Goal: Information Seeking & Learning: Learn about a topic

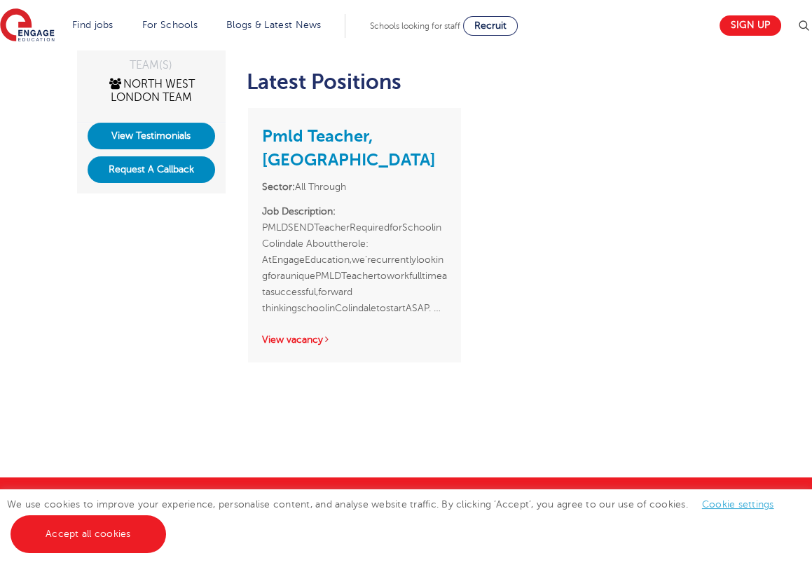
scroll to position [363, 0]
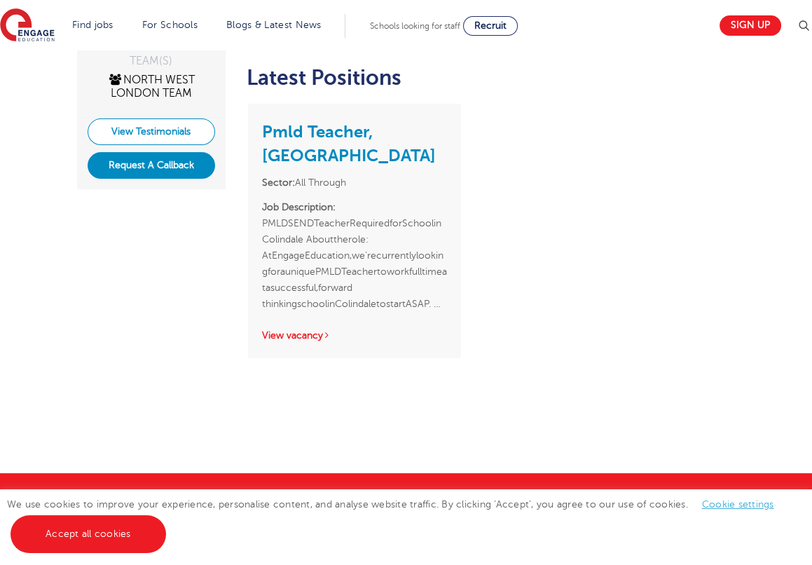
click at [165, 129] on link "View Testimonials" at bounding box center [152, 131] width 128 height 27
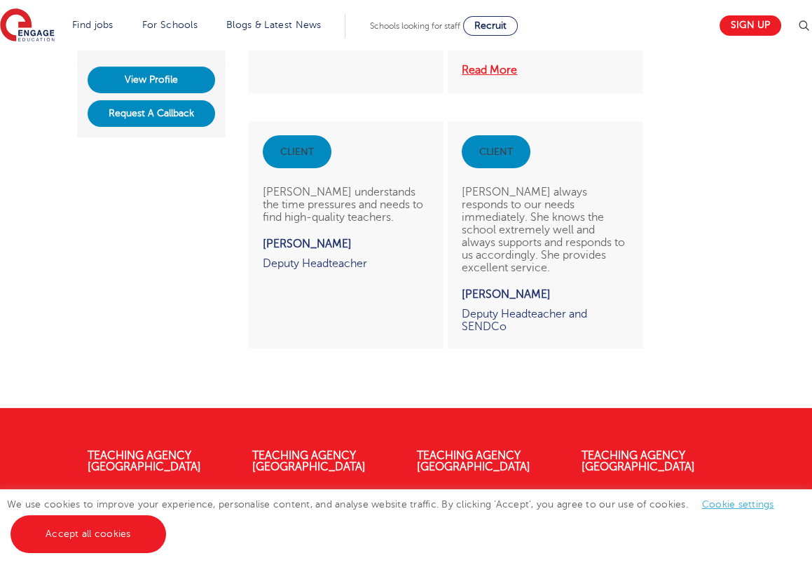
scroll to position [369, 0]
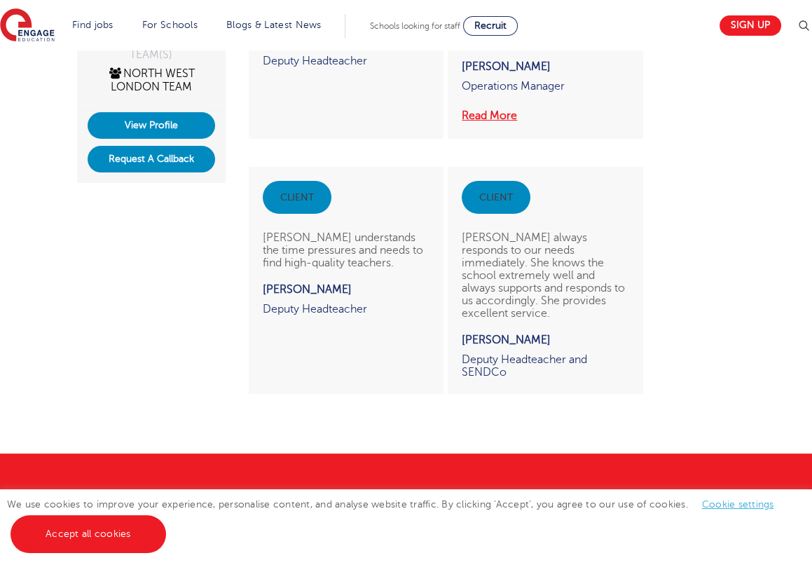
click at [488, 208] on div "client" at bounding box center [496, 197] width 69 height 33
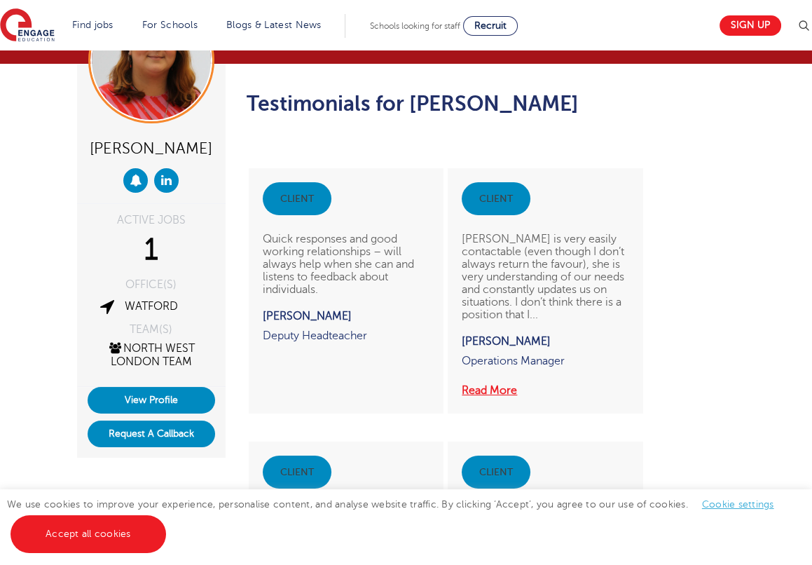
scroll to position [0, 0]
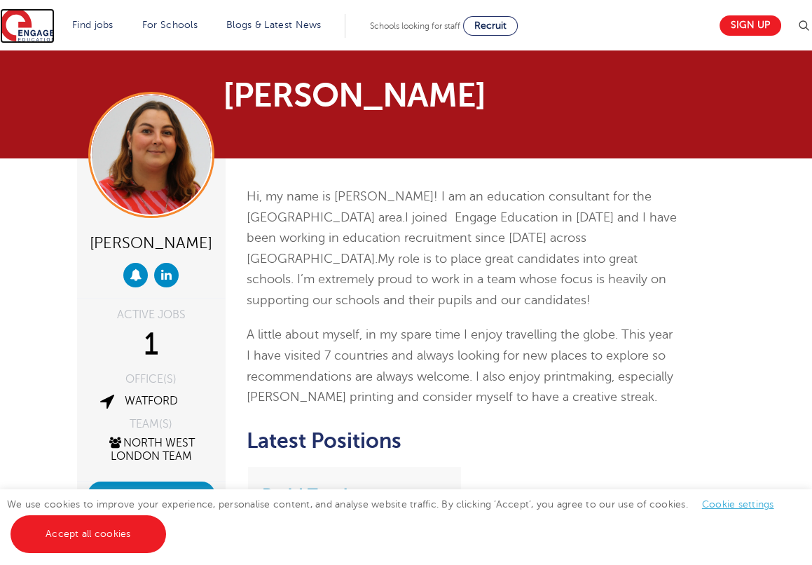
click at [55, 29] on img at bounding box center [27, 25] width 55 height 35
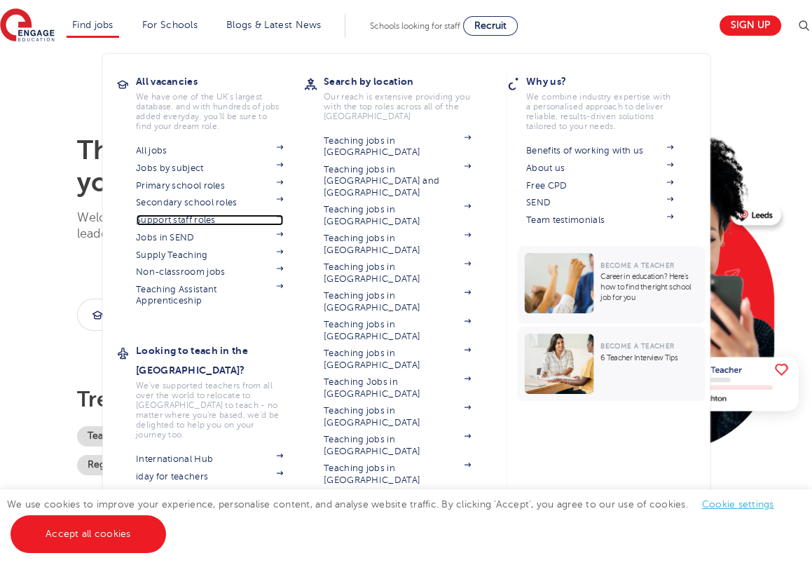
click at [191, 219] on link "Support staff roles" at bounding box center [209, 219] width 147 height 11
click at [179, 238] on link "Jobs in SEND" at bounding box center [209, 237] width 147 height 11
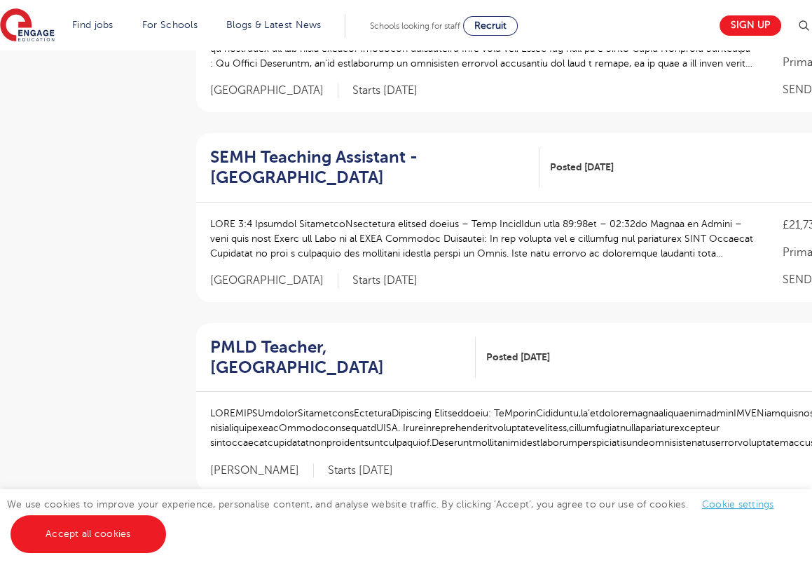
scroll to position [440, 0]
